Goal: Entertainment & Leisure: Consume media (video, audio)

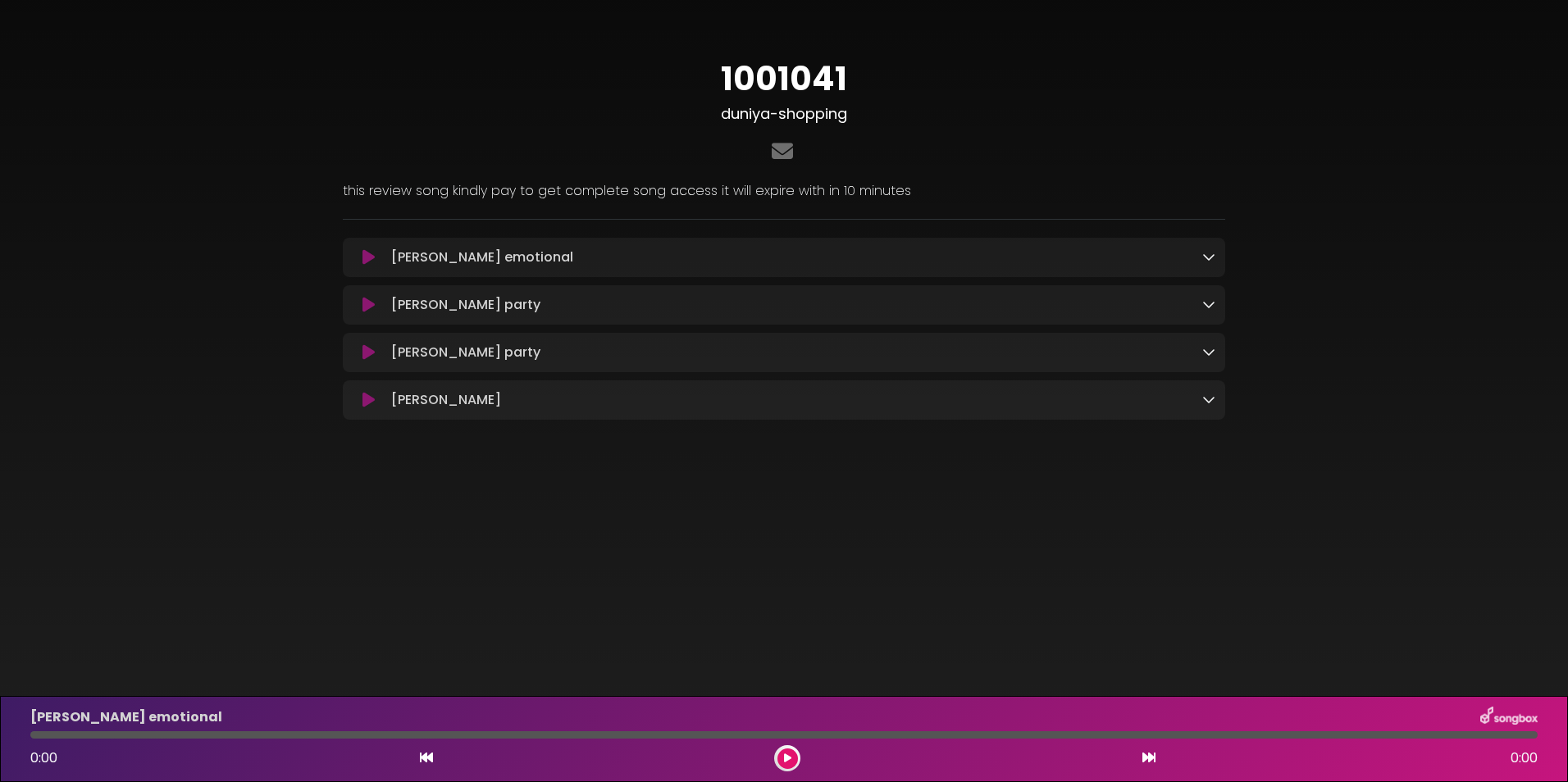
click at [365, 261] on icon at bounding box center [368, 257] width 12 height 17
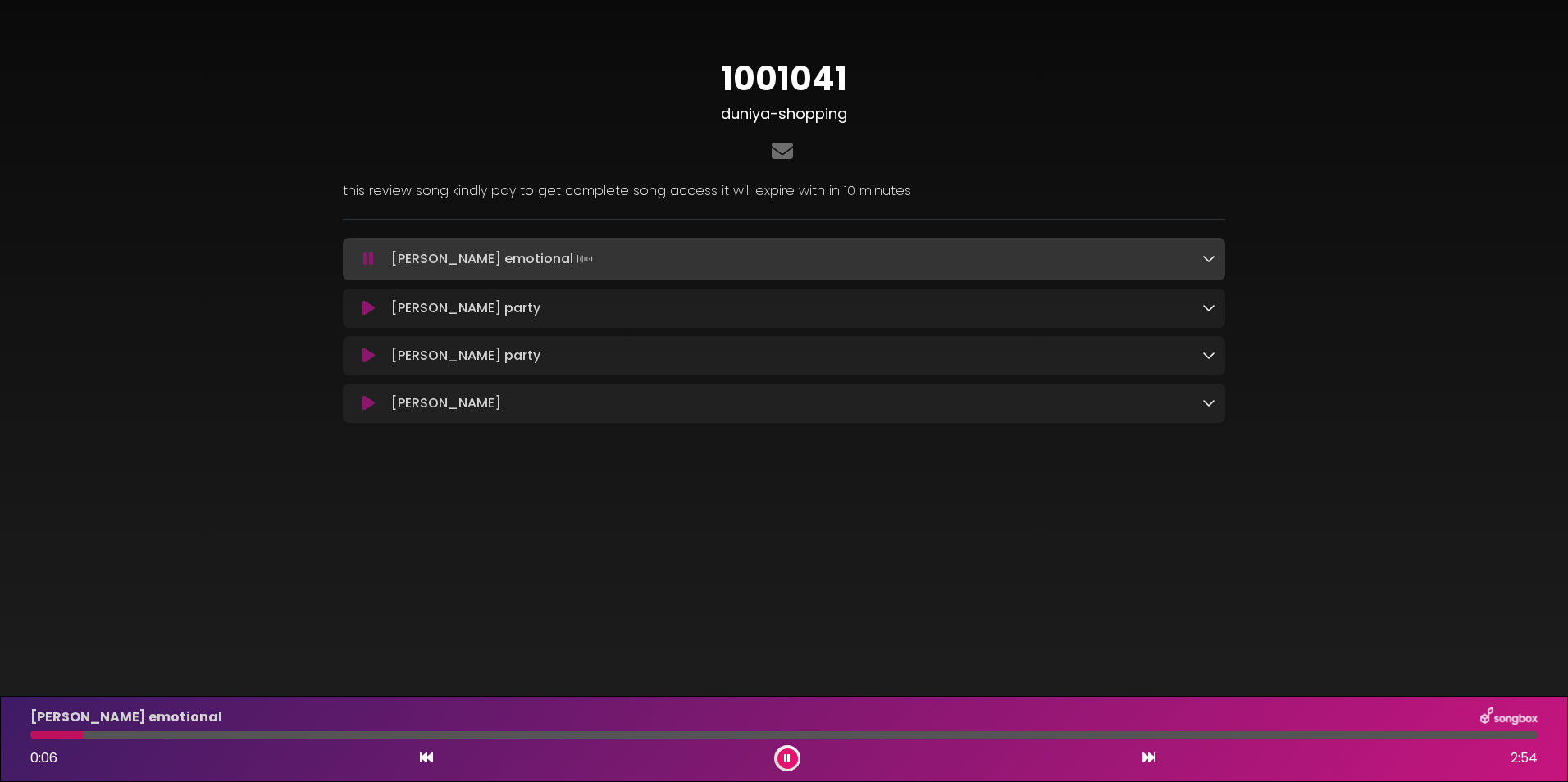
click at [365, 261] on icon at bounding box center [368, 259] width 11 height 17
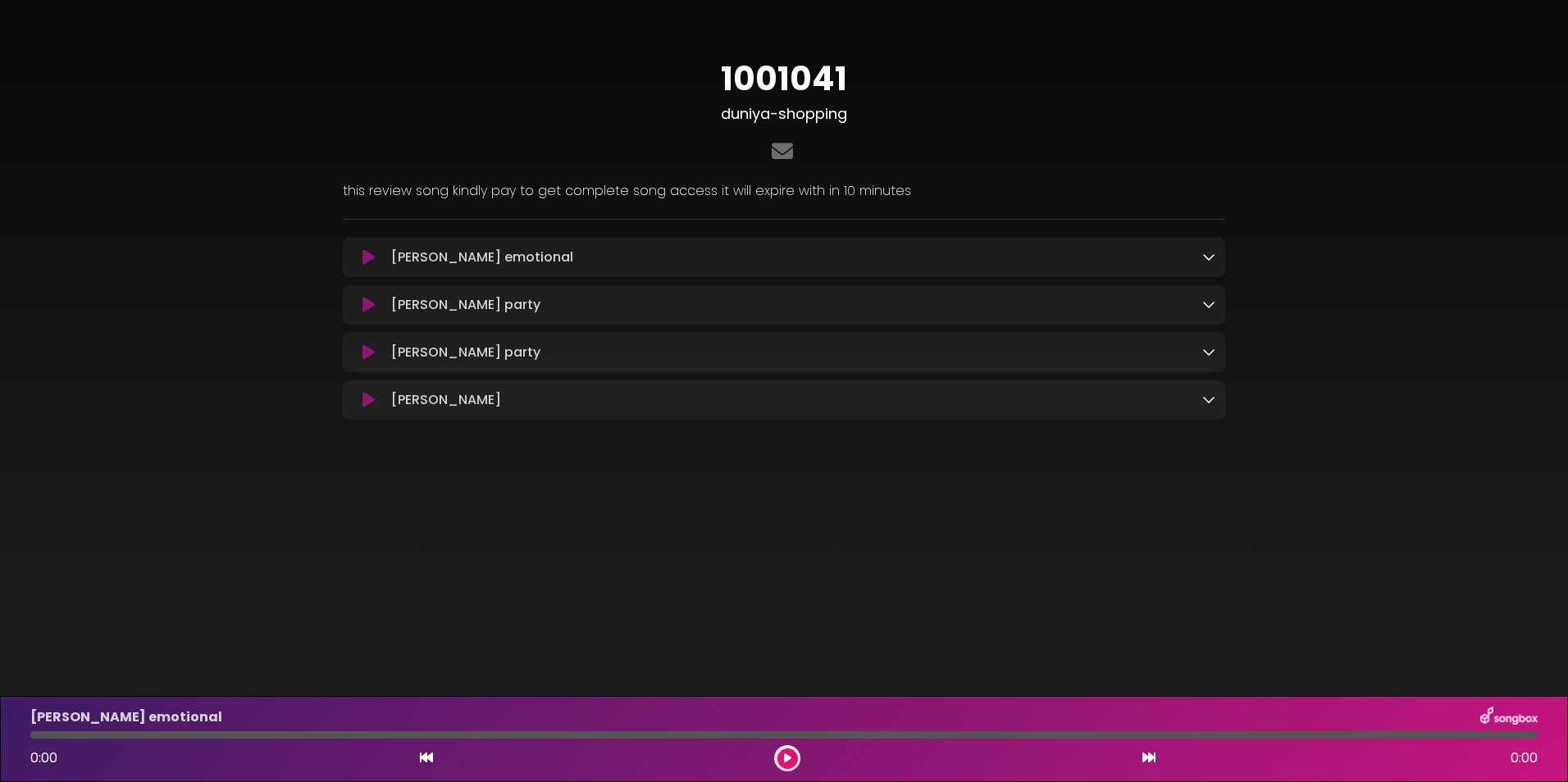
click at [367, 255] on icon at bounding box center [368, 257] width 12 height 17
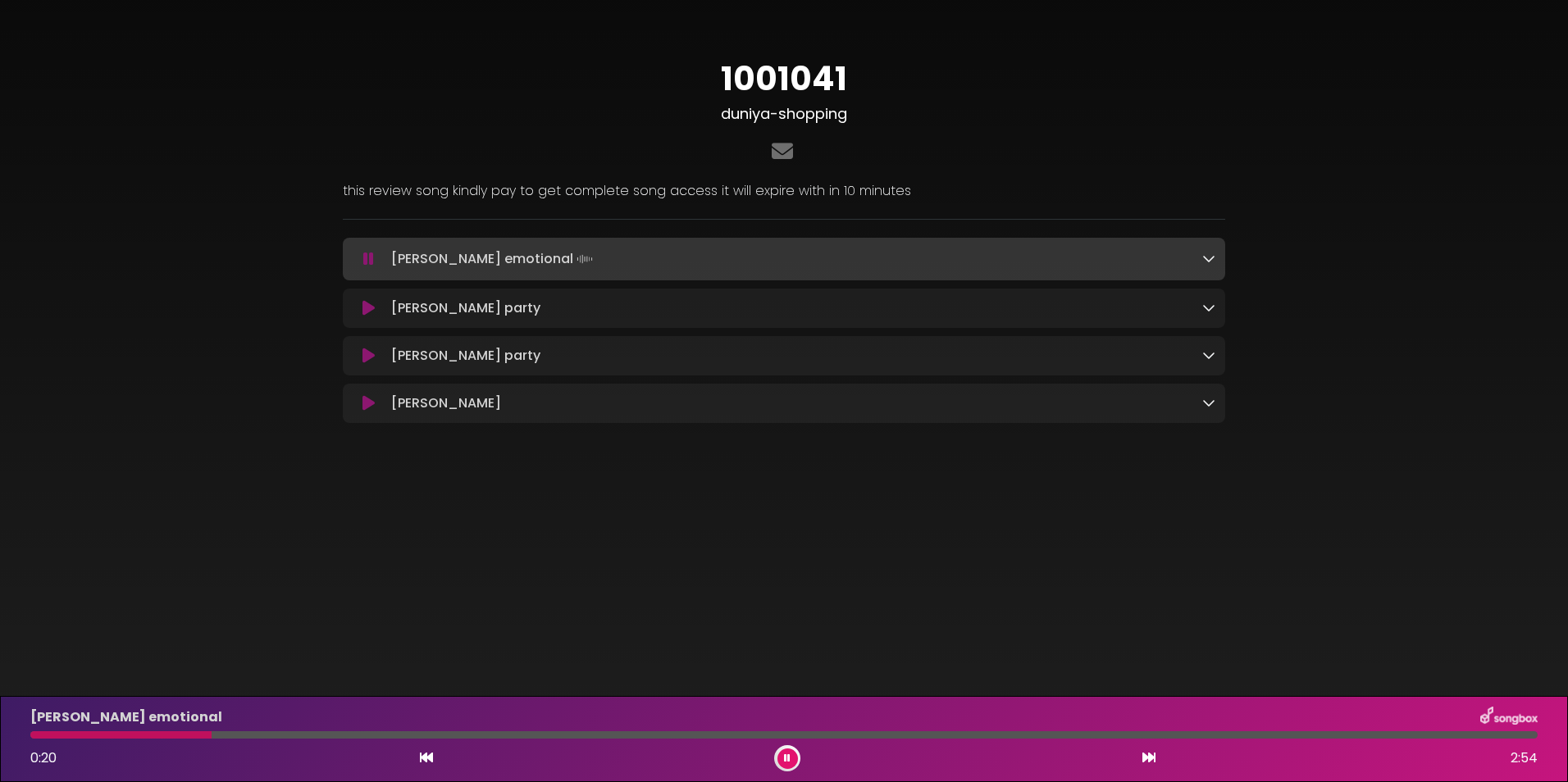
click at [794, 756] on button at bounding box center [787, 758] width 20 height 20
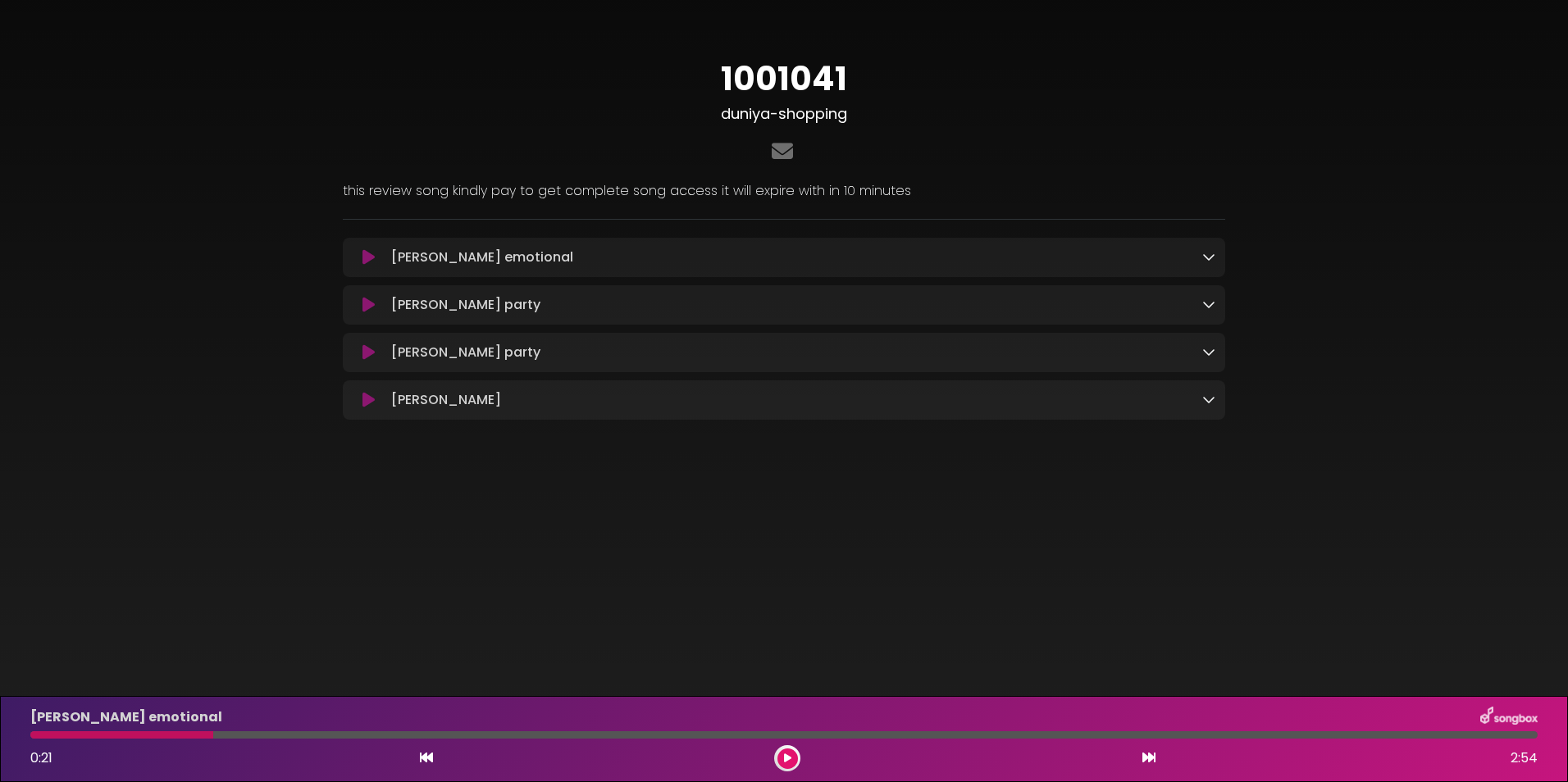
click at [372, 398] on icon at bounding box center [368, 400] width 12 height 17
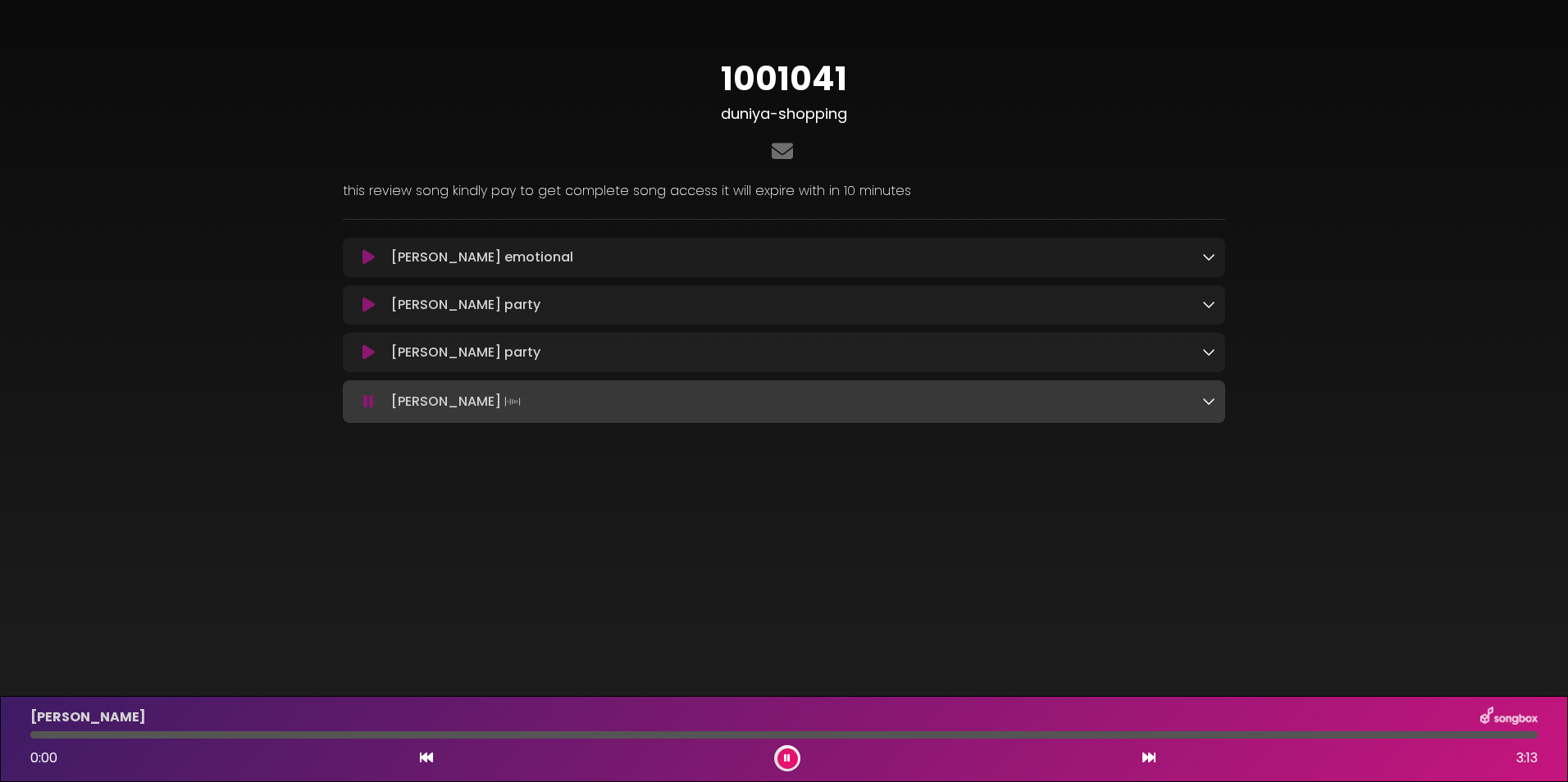
click at [374, 370] on div "[PERSON_NAME] party Loading Track..." at bounding box center [783, 352] width 882 height 40
click at [77, 733] on div at bounding box center [783, 734] width 1507 height 7
click at [122, 735] on div at bounding box center [783, 734] width 1507 height 7
click at [47, 737] on div at bounding box center [84, 734] width 107 height 7
click at [783, 756] on button at bounding box center [787, 758] width 20 height 20
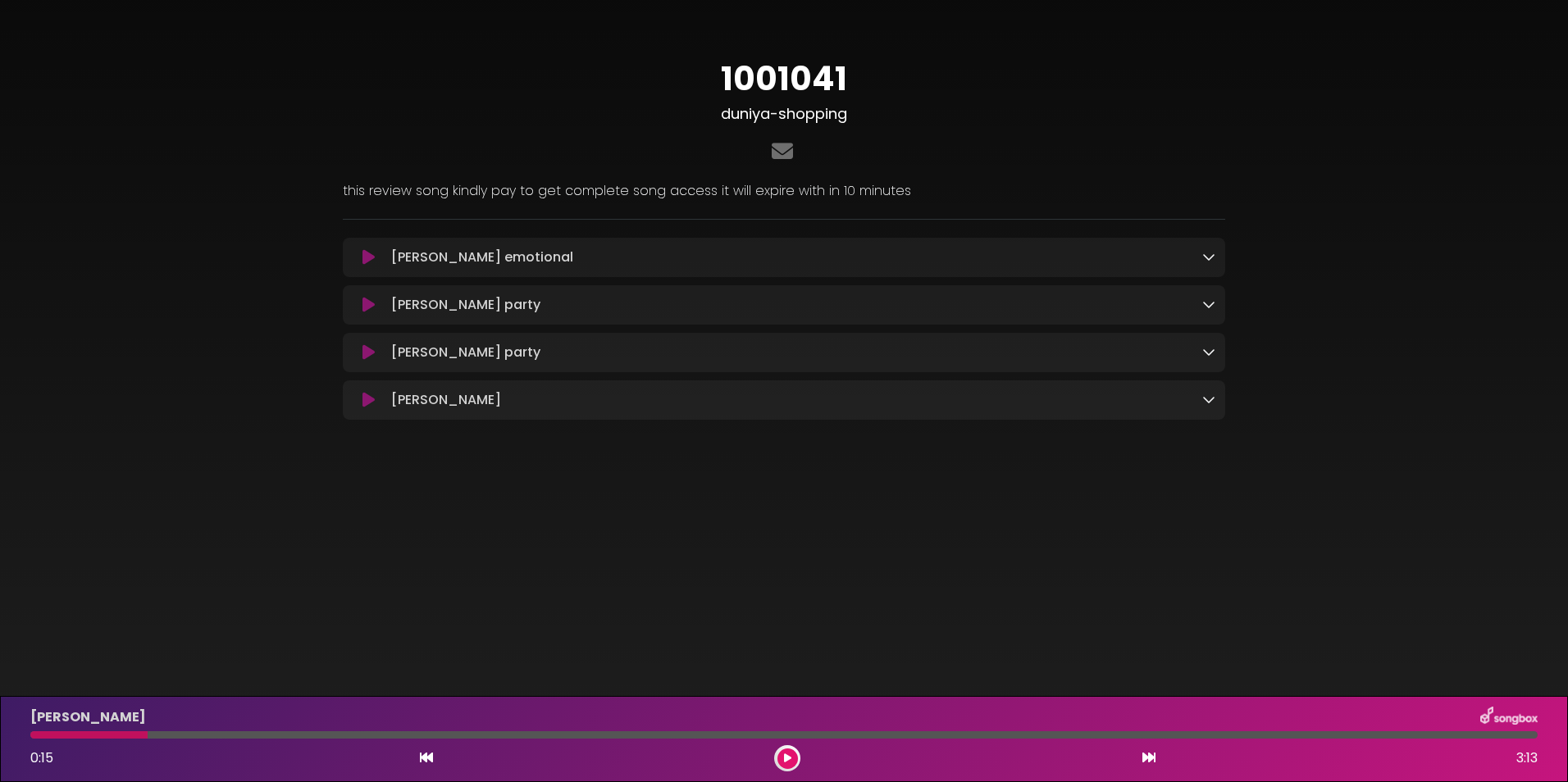
click at [805, 82] on h1 "1001041" at bounding box center [783, 78] width 882 height 40
copy h1 "1001041"
click at [791, 754] on button at bounding box center [787, 758] width 20 height 20
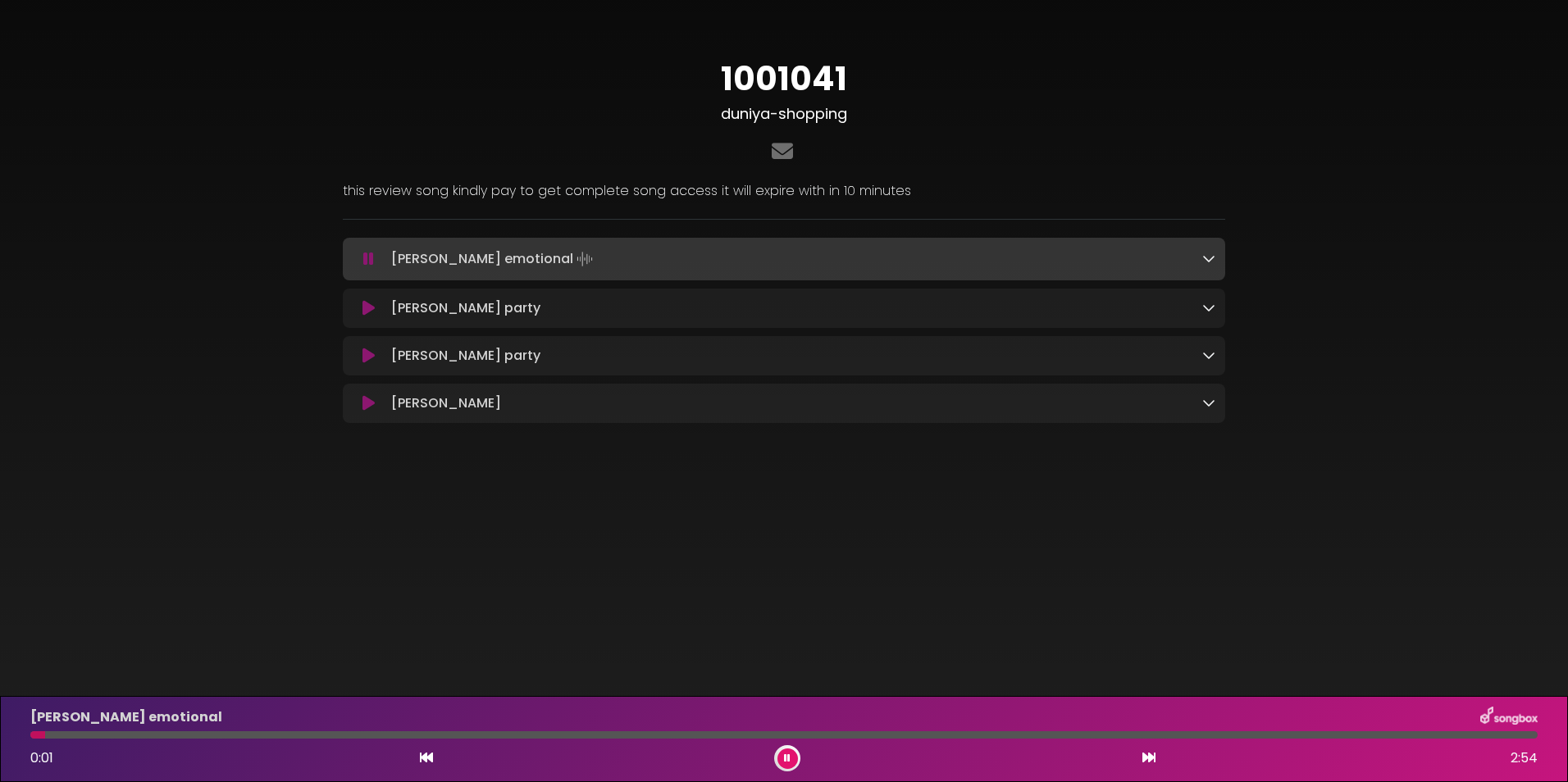
click at [791, 754] on button at bounding box center [787, 758] width 20 height 20
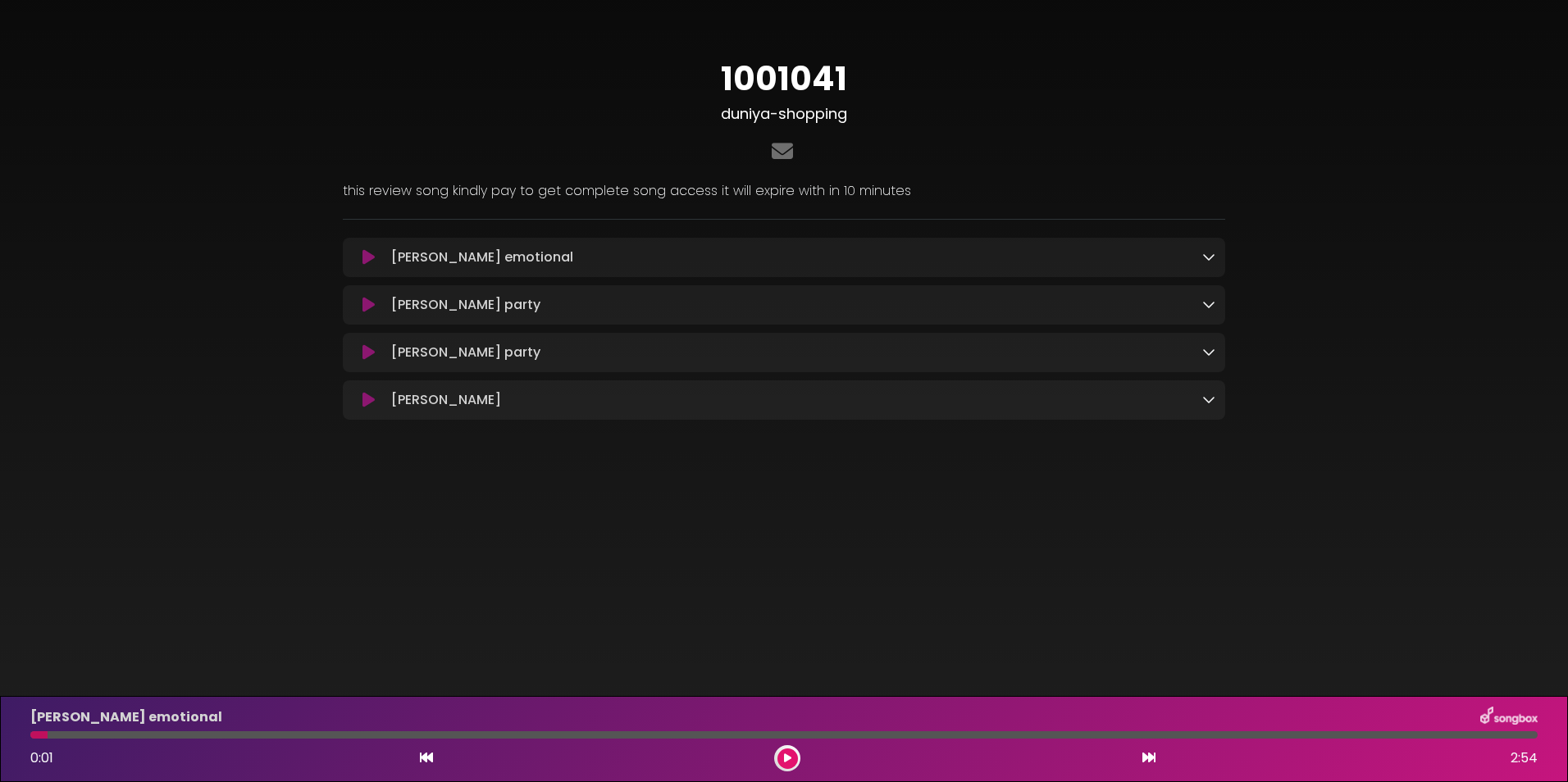
click at [787, 766] on button at bounding box center [787, 758] width 20 height 20
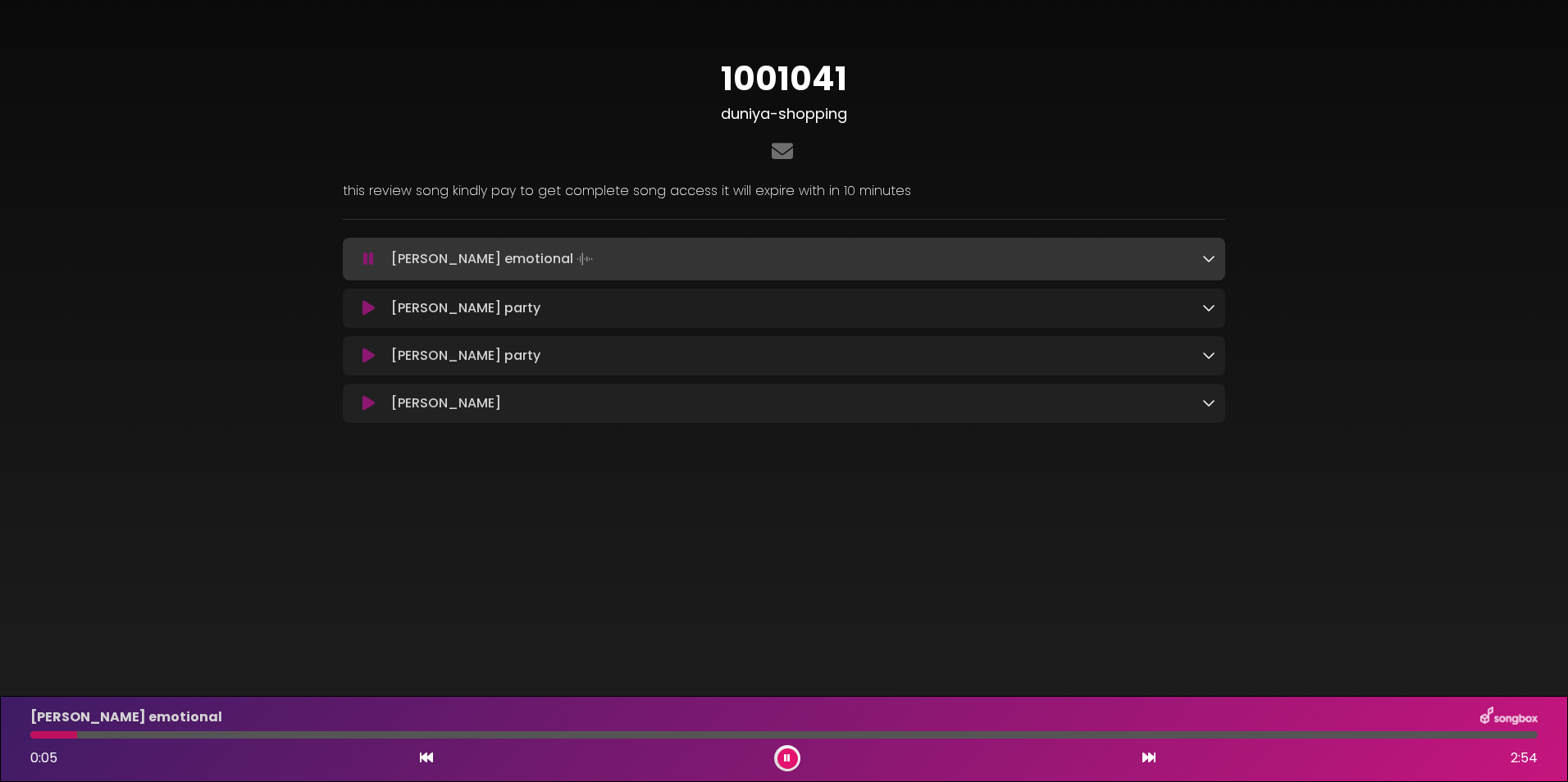
click at [788, 758] on icon at bounding box center [787, 757] width 6 height 10
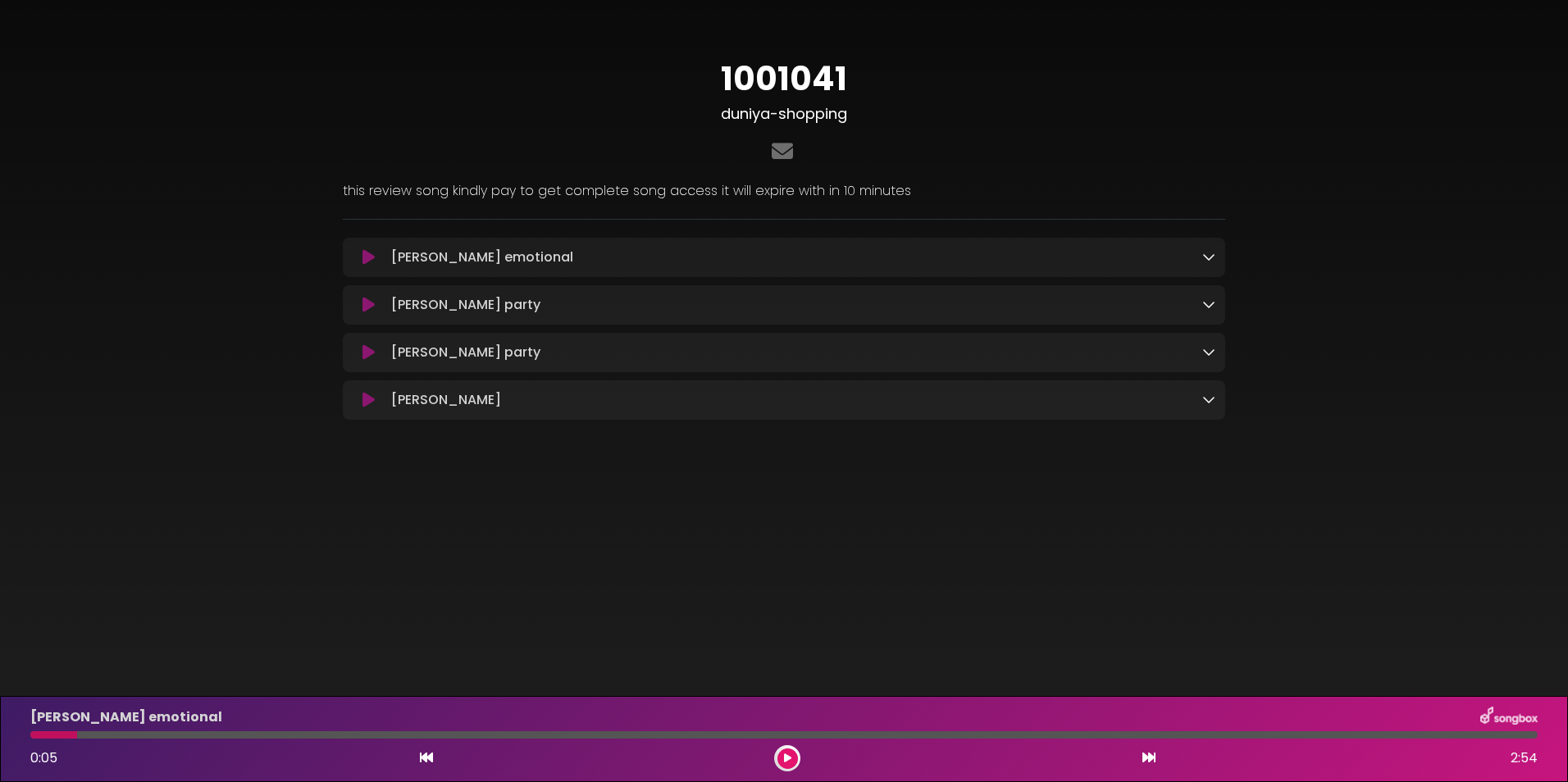
click at [365, 301] on icon at bounding box center [368, 305] width 12 height 17
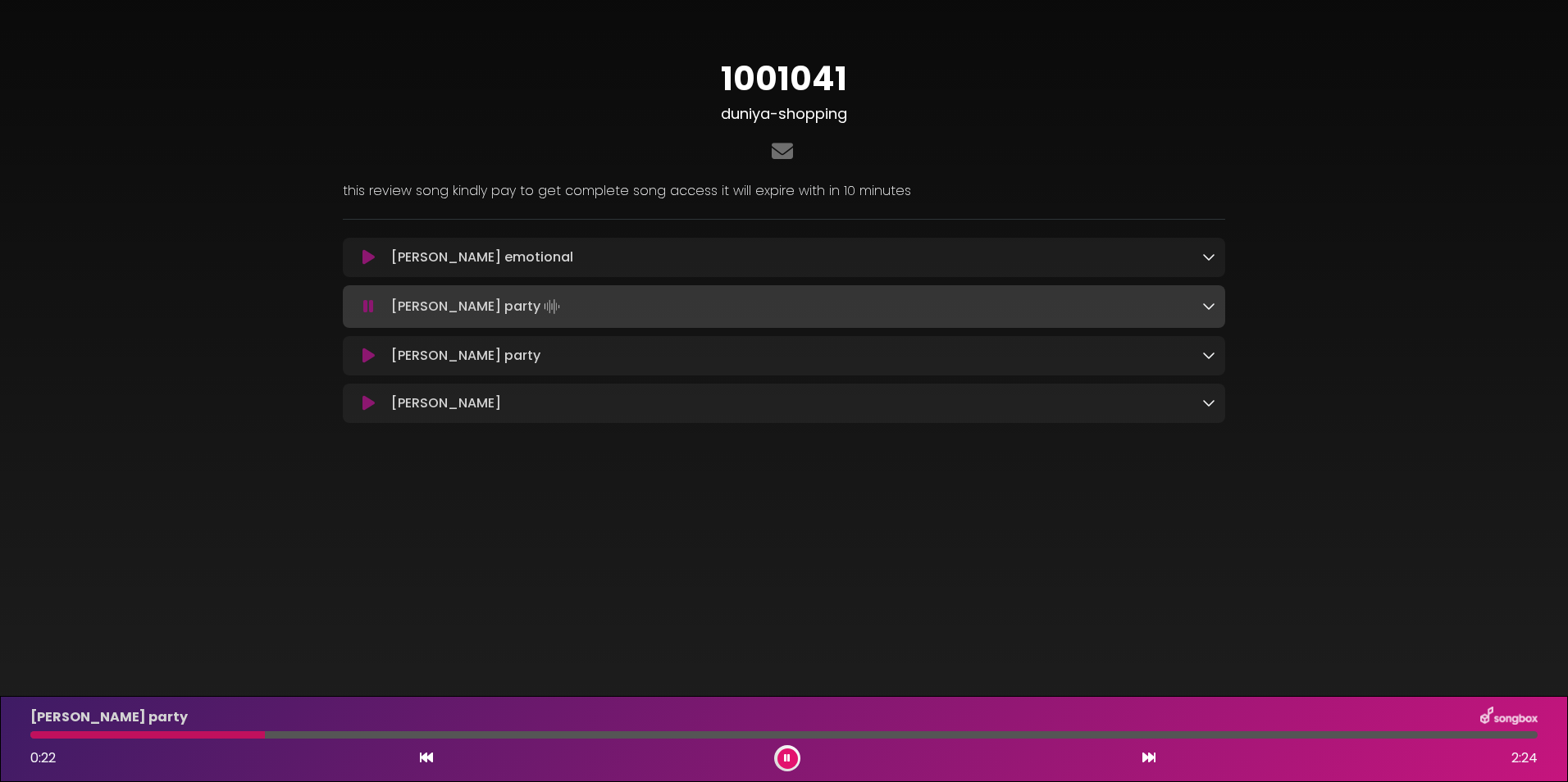
click at [789, 756] on icon at bounding box center [787, 757] width 6 height 10
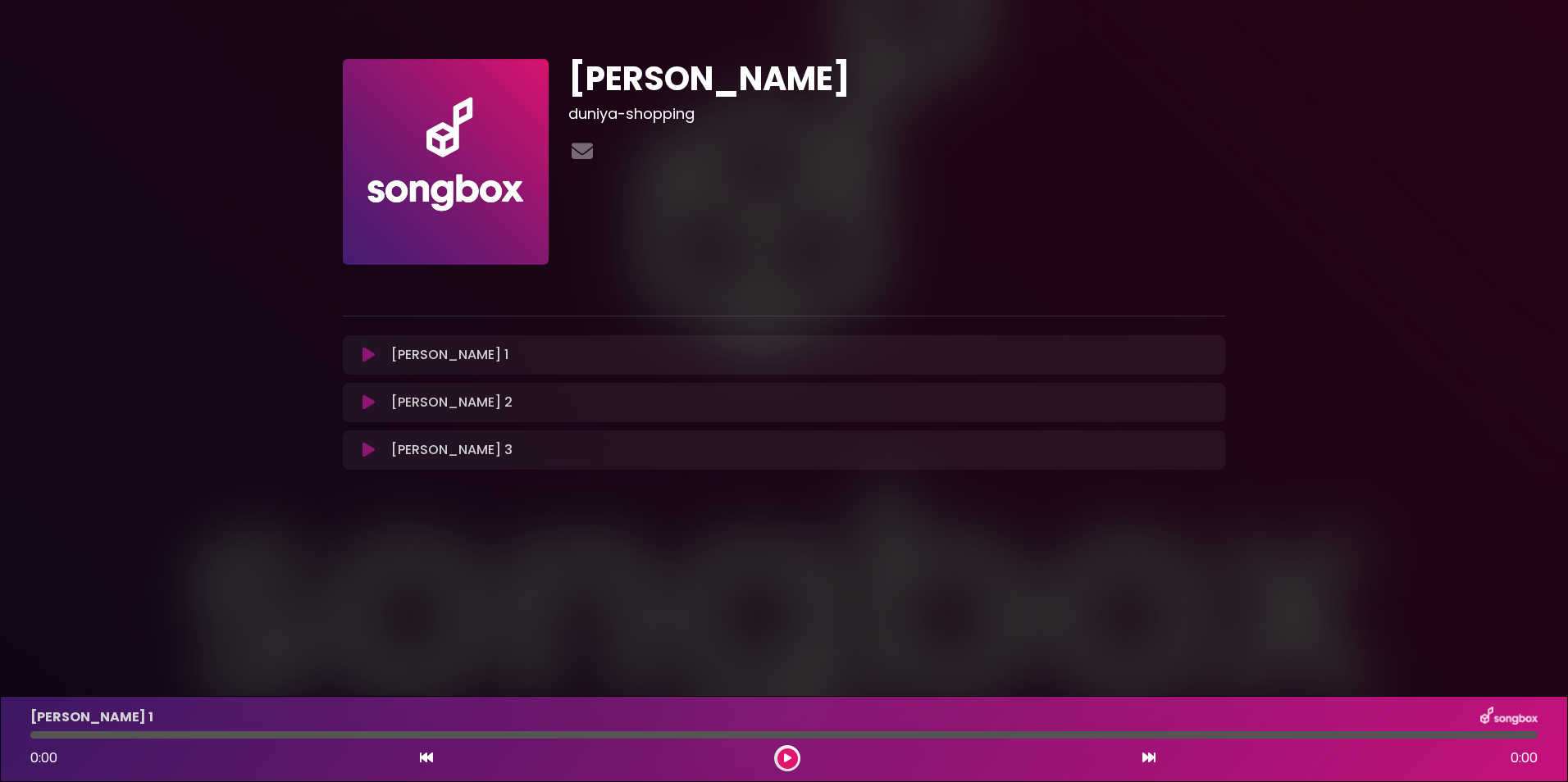
click at [359, 350] on button at bounding box center [368, 355] width 32 height 17
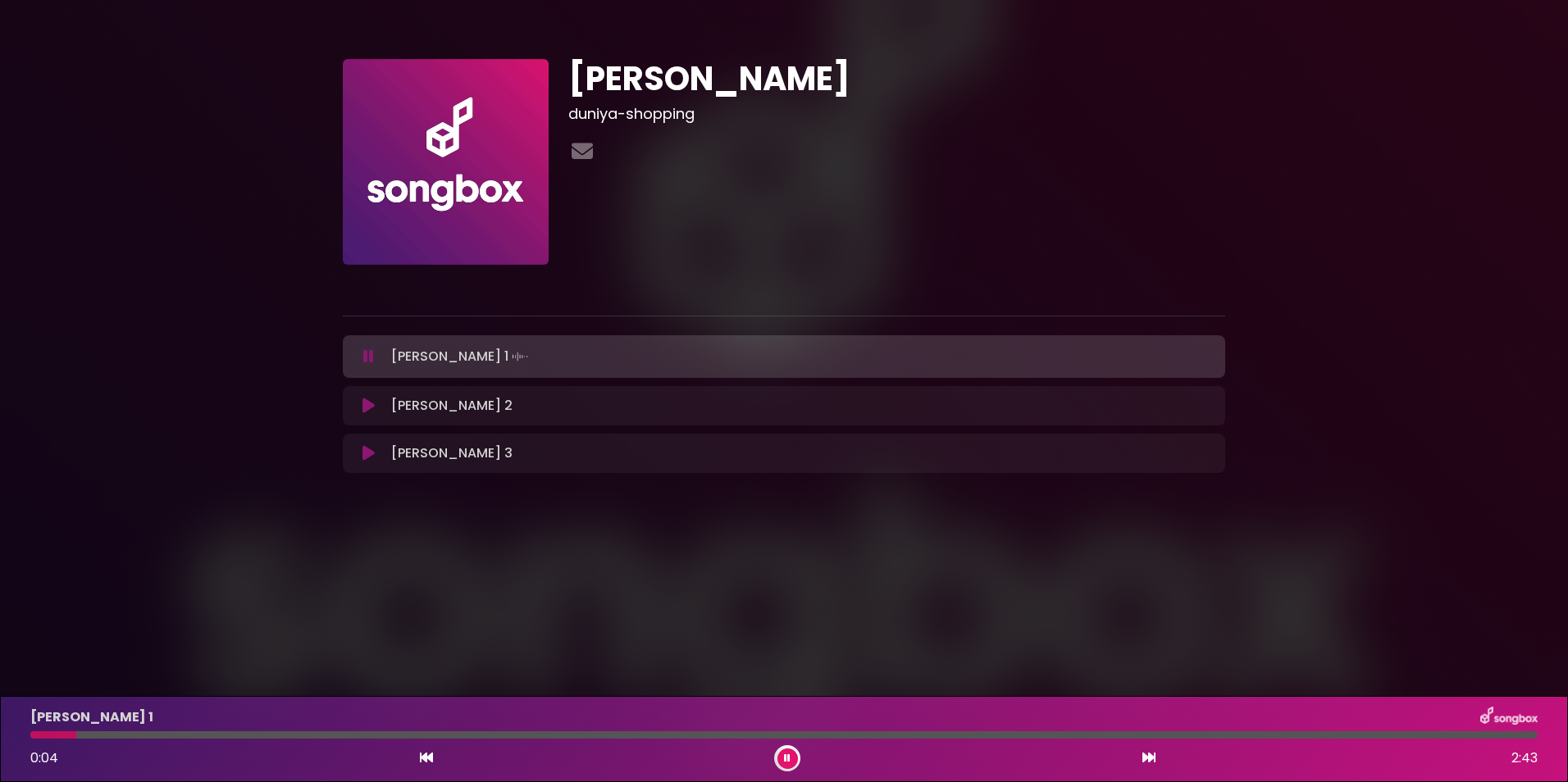
click at [134, 732] on div at bounding box center [783, 734] width 1507 height 7
click at [219, 730] on div "riya 1 0:11 2:43" at bounding box center [783, 739] width 1527 height 65
click at [222, 736] on div at bounding box center [783, 734] width 1507 height 7
click at [89, 730] on div "riya 1 0:22 2:43" at bounding box center [783, 739] width 1527 height 65
click at [89, 735] on div at bounding box center [142, 734] width 224 height 7
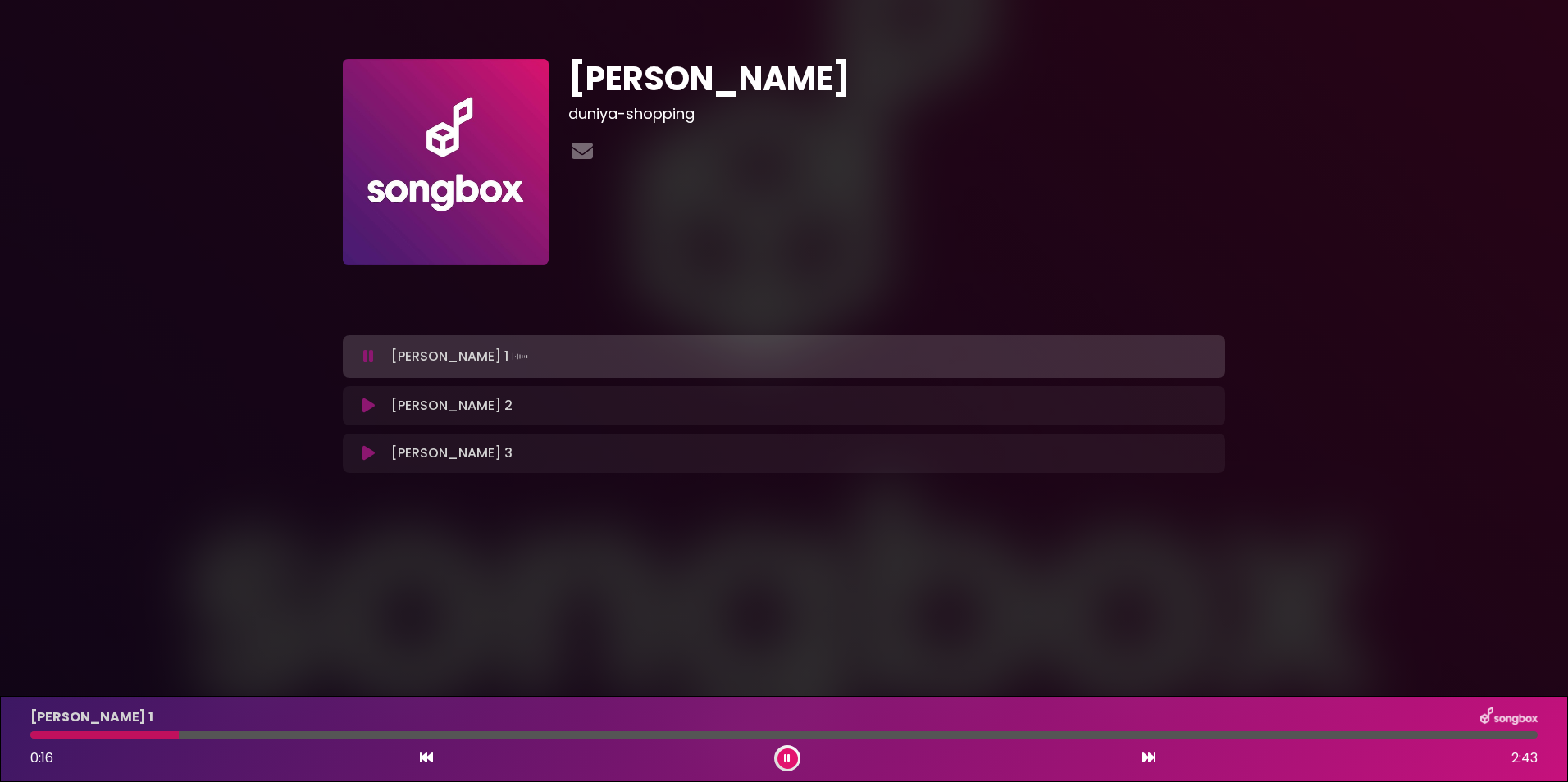
click at [786, 764] on button at bounding box center [787, 758] width 20 height 20
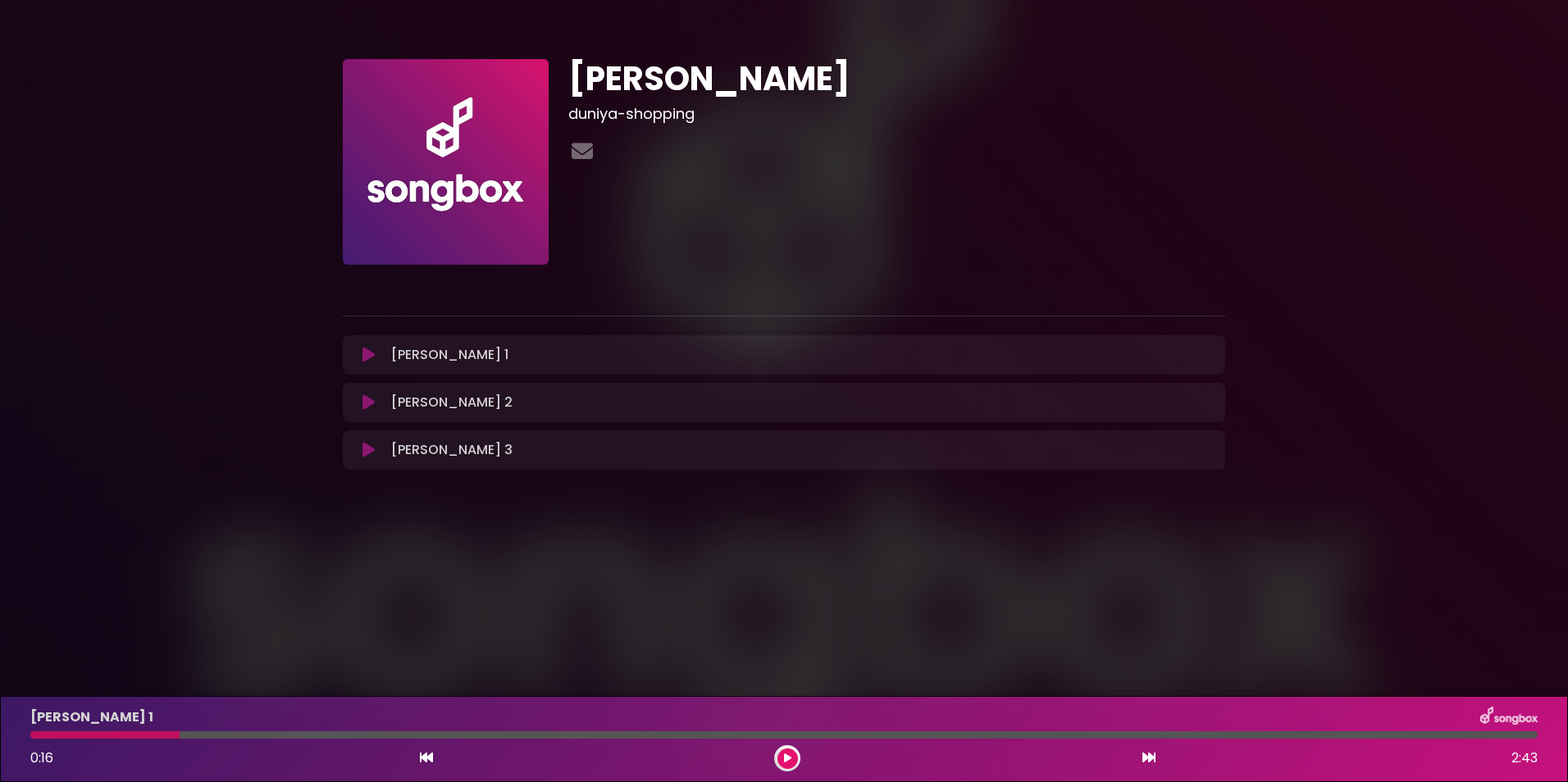
click at [377, 351] on button at bounding box center [368, 355] width 32 height 17
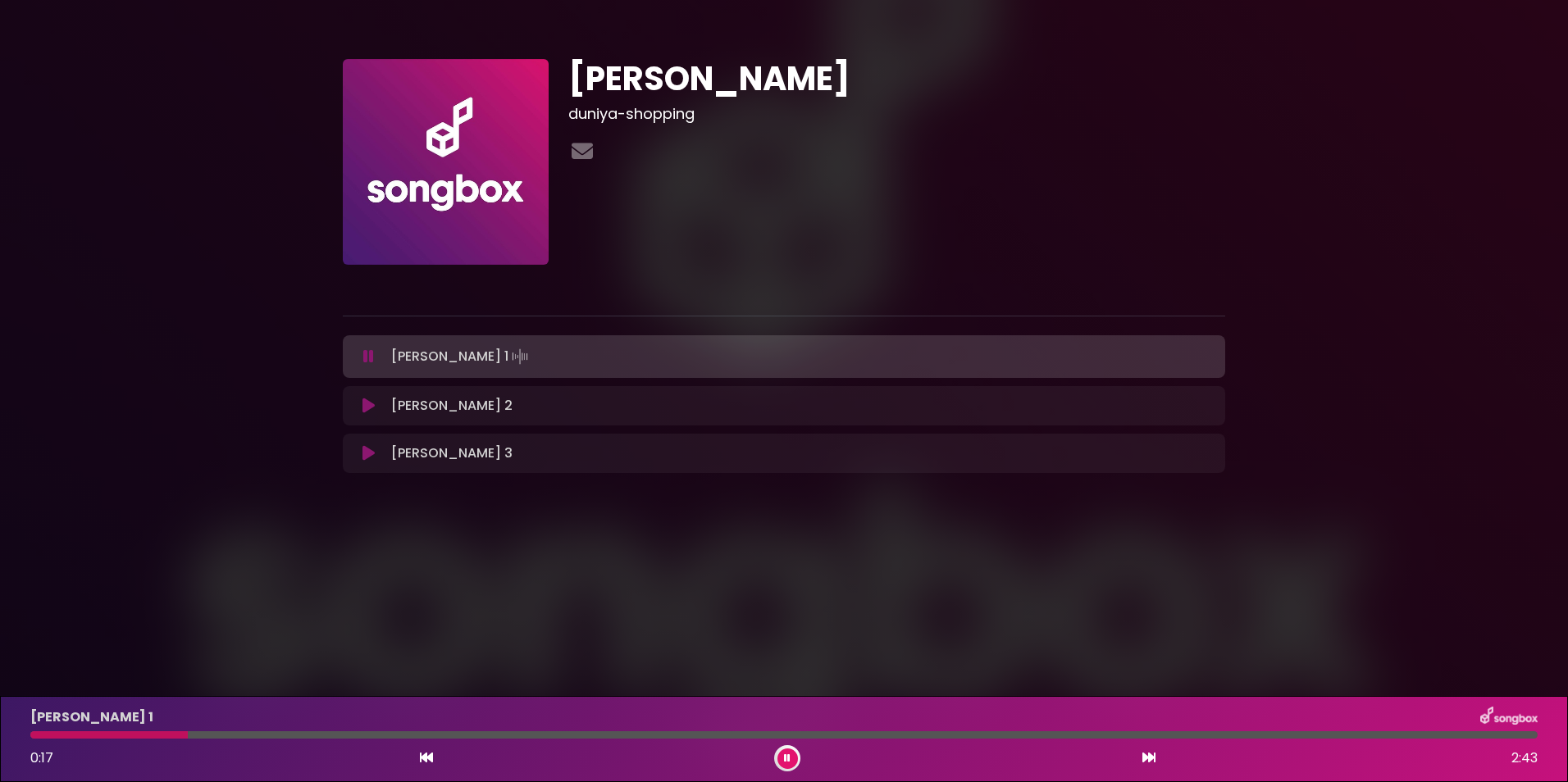
click at [377, 351] on button at bounding box center [368, 357] width 32 height 17
